Goal: Task Accomplishment & Management: Use online tool/utility

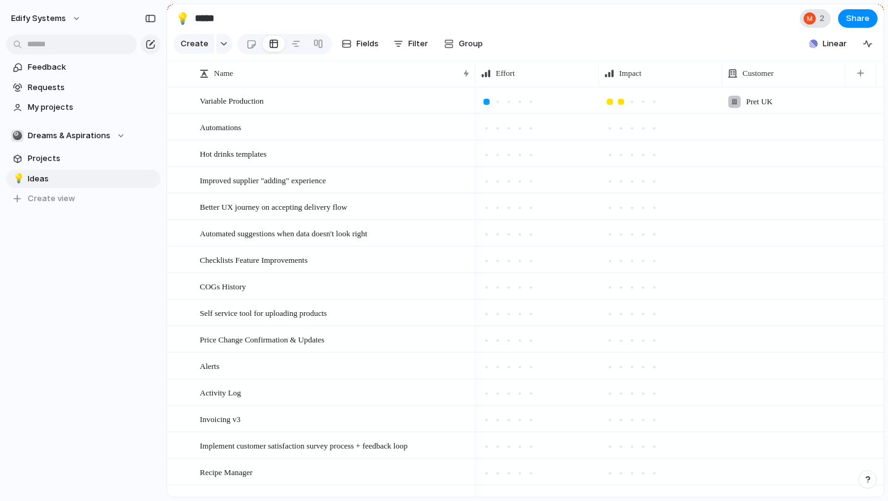
click at [819, 14] on span "2" at bounding box center [823, 18] width 9 height 12
click at [687, 14] on div "Seen by [PERSON_NAME]" at bounding box center [444, 250] width 888 height 501
click at [60, 71] on span "Feedback" at bounding box center [92, 67] width 128 height 12
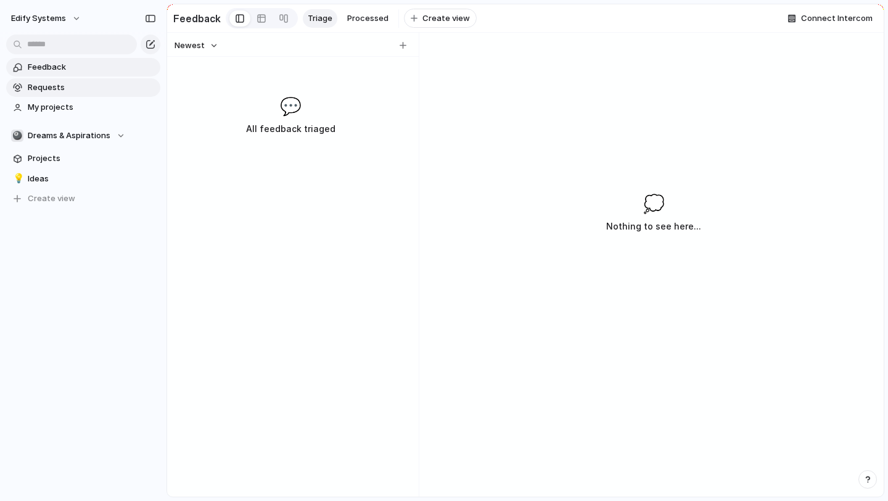
click at [66, 78] on link "Requests" at bounding box center [83, 87] width 154 height 18
click at [323, 21] on span "Declined" at bounding box center [325, 18] width 34 height 12
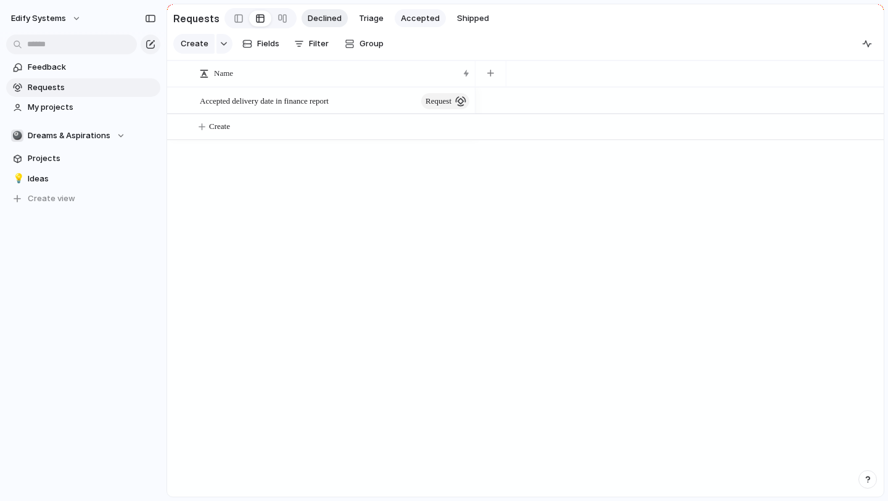
click at [414, 9] on button "Accepted" at bounding box center [420, 18] width 51 height 18
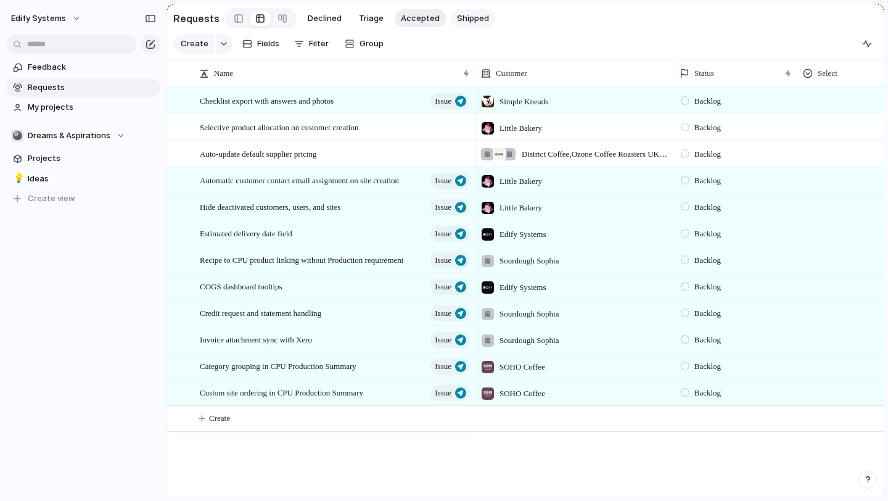
click at [489, 17] on span "Shipped" at bounding box center [473, 18] width 32 height 12
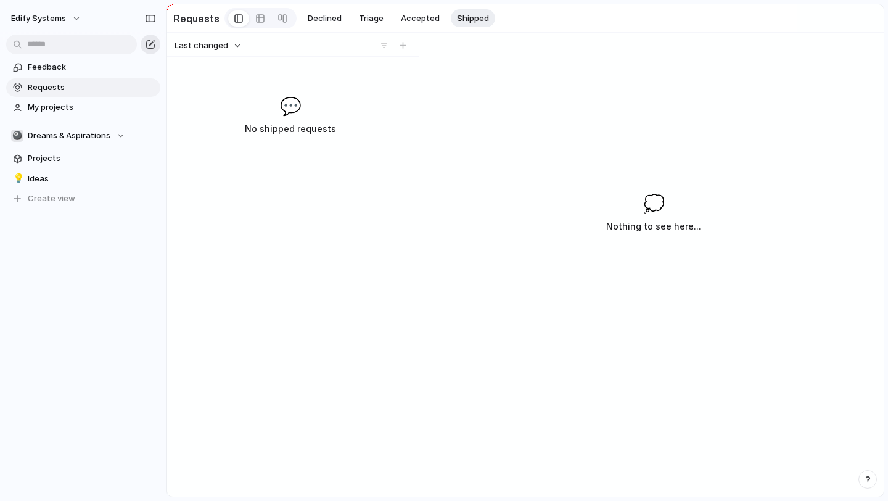
click at [153, 44] on div "button" at bounding box center [150, 44] width 10 height 10
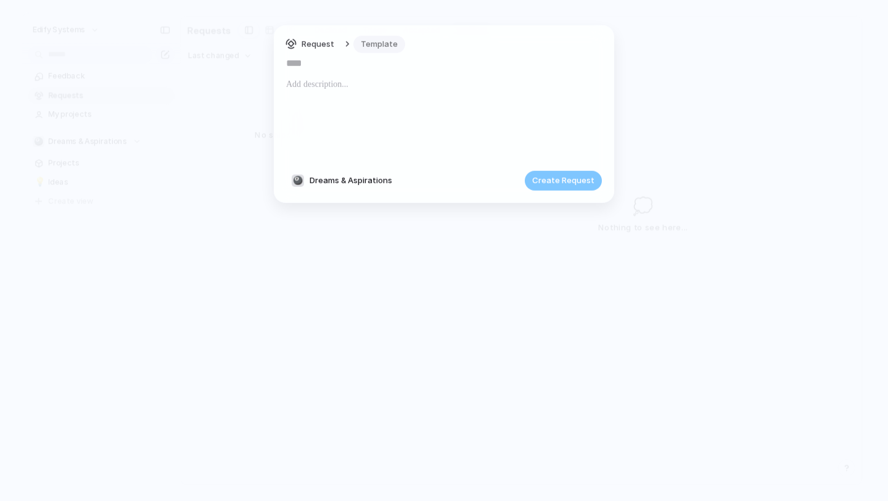
click at [383, 41] on span "Template" at bounding box center [379, 44] width 37 height 12
click at [325, 97] on div "No results found" at bounding box center [444, 250] width 888 height 501
click at [324, 48] on span "Request" at bounding box center [317, 44] width 33 height 12
click at [295, 334] on div "Goal Program Initiative Launch Request Project Issue Customize" at bounding box center [444, 250] width 888 height 501
